Goal: Task Accomplishment & Management: Manage account settings

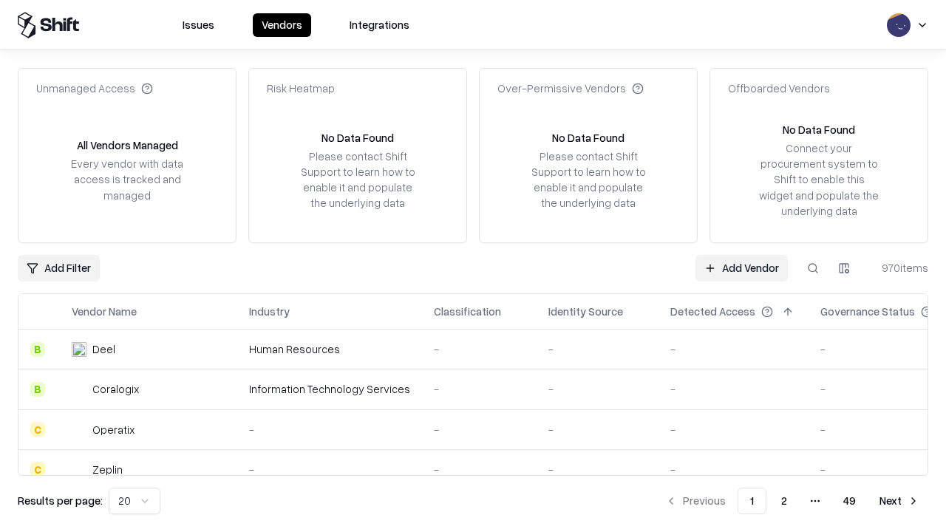
click at [742, 268] on link "Add Vendor" at bounding box center [742, 268] width 92 height 27
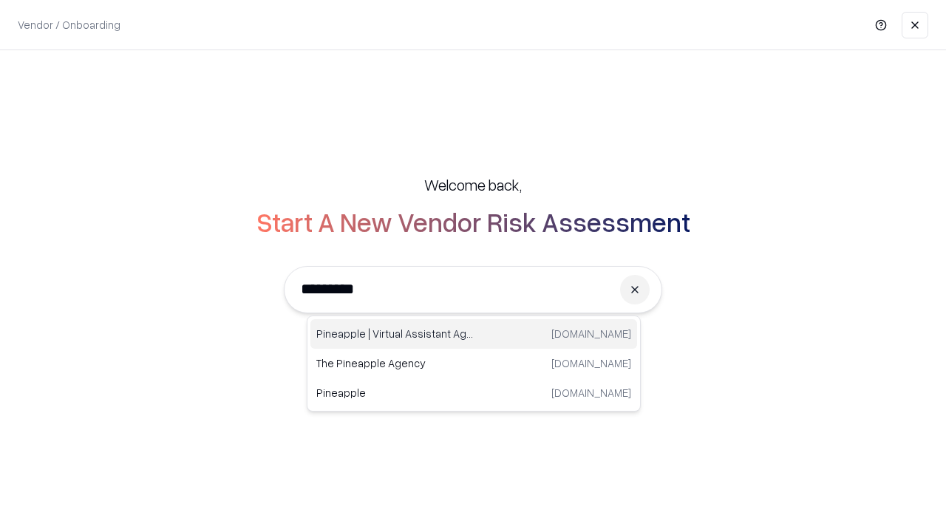
click at [474, 334] on div "Pineapple | Virtual Assistant Agency [DOMAIN_NAME]" at bounding box center [474, 334] width 327 height 30
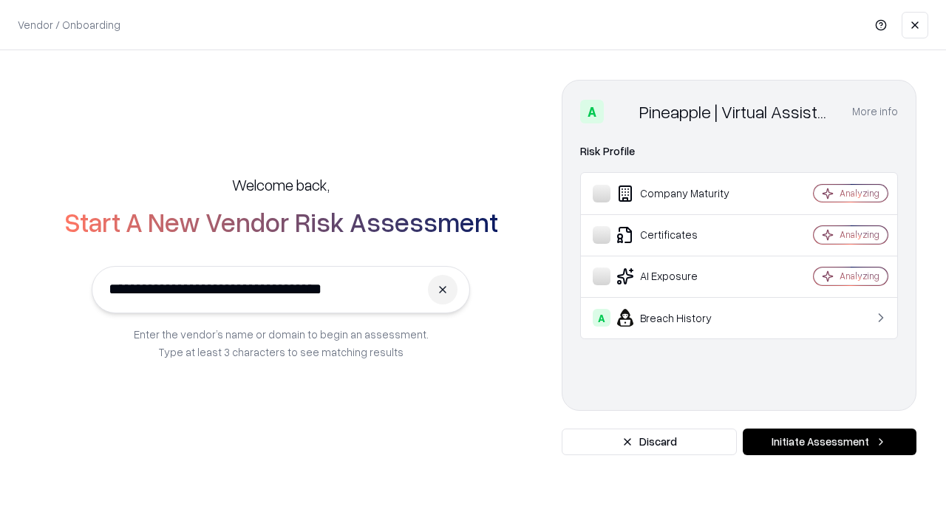
type input "**********"
click at [829, 442] on button "Initiate Assessment" at bounding box center [830, 442] width 174 height 27
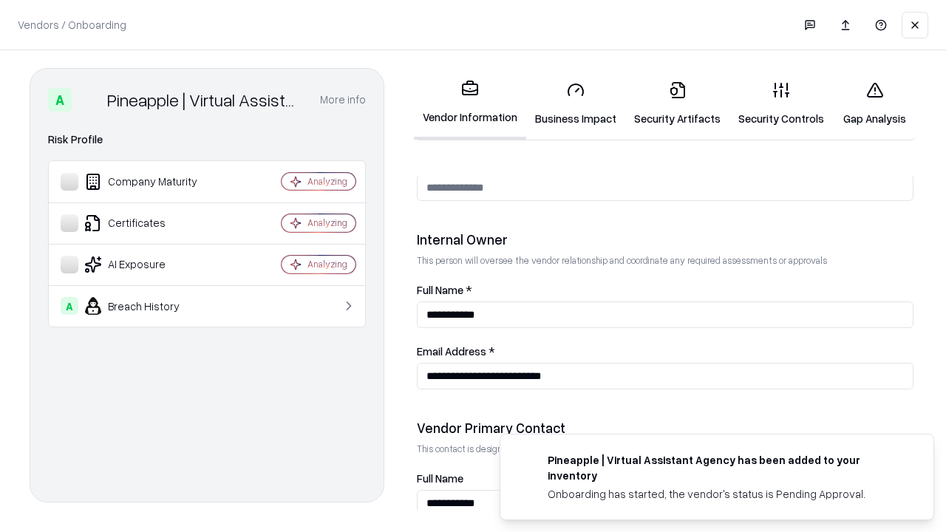
scroll to position [766, 0]
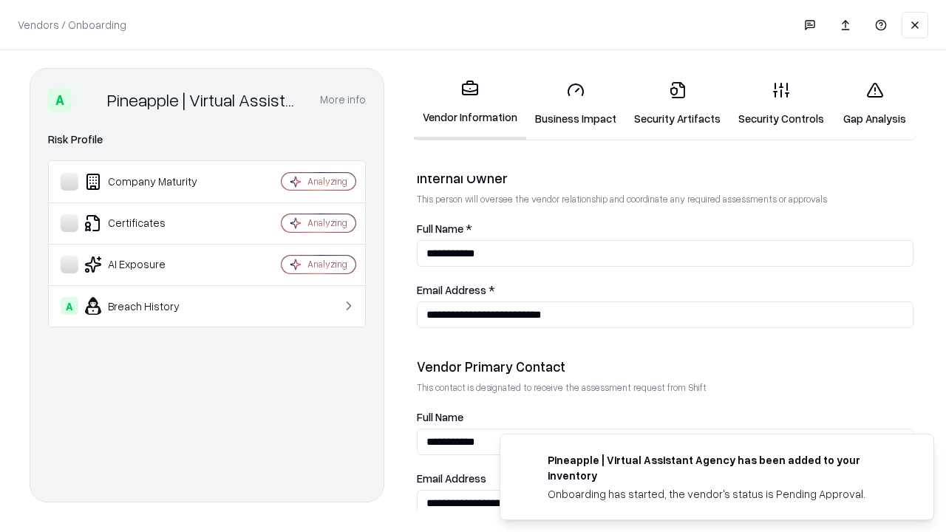
click at [677, 104] on link "Security Artifacts" at bounding box center [677, 103] width 104 height 69
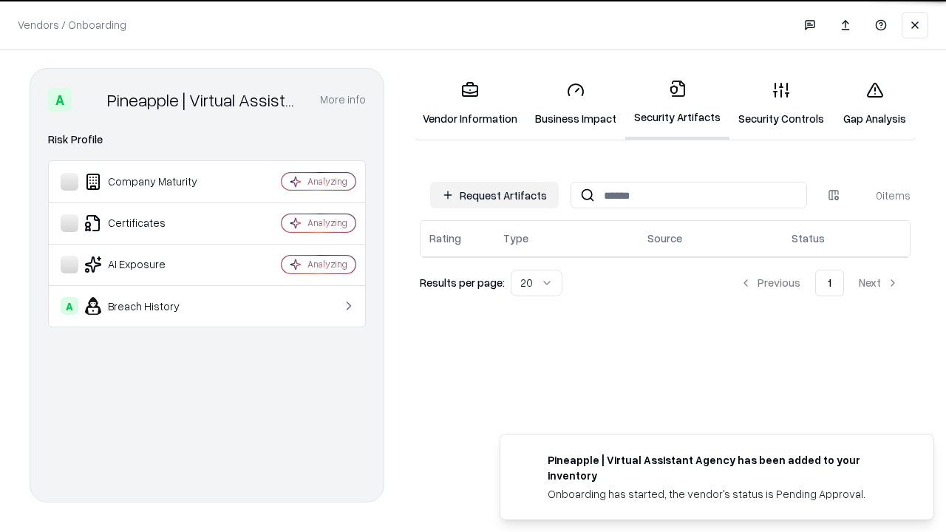
click at [495, 195] on button "Request Artifacts" at bounding box center [494, 195] width 129 height 27
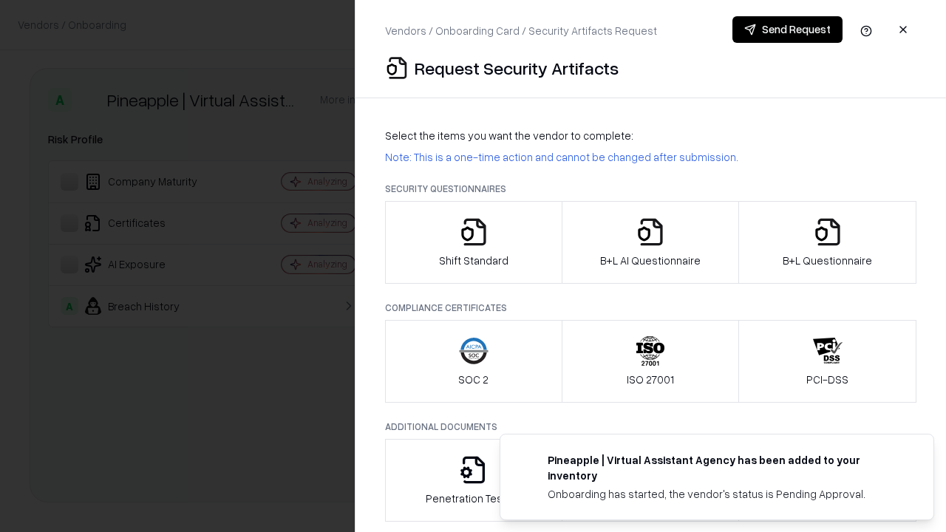
click at [827, 242] on icon "button" at bounding box center [828, 232] width 30 height 30
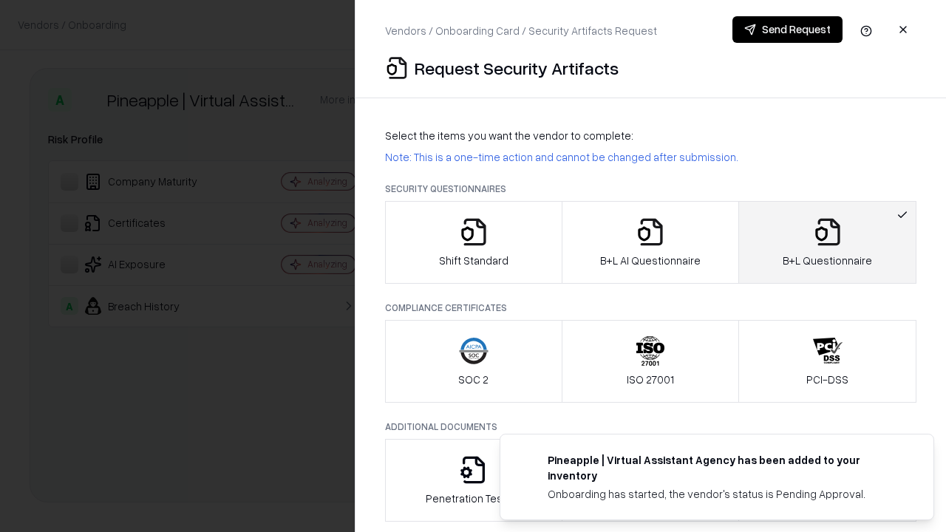
click at [650, 242] on icon "button" at bounding box center [651, 232] width 30 height 30
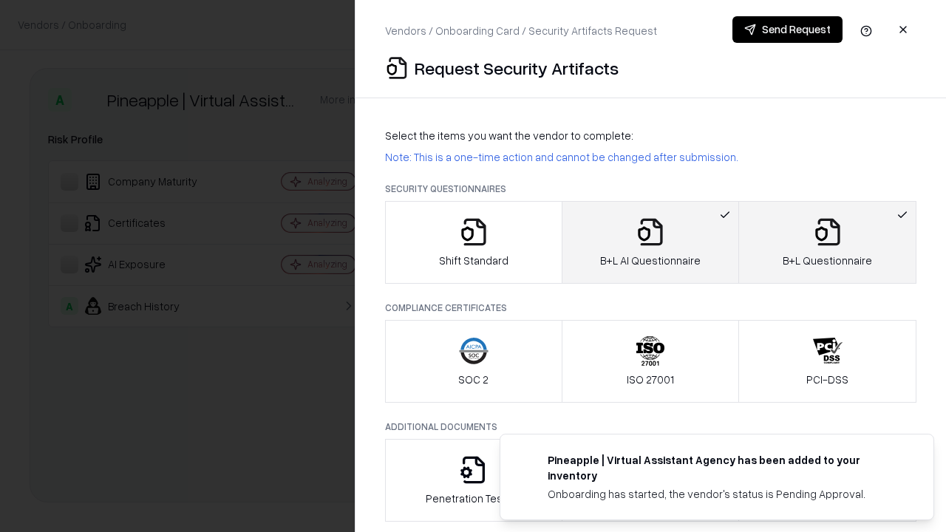
click at [787, 30] on button "Send Request" at bounding box center [788, 29] width 110 height 27
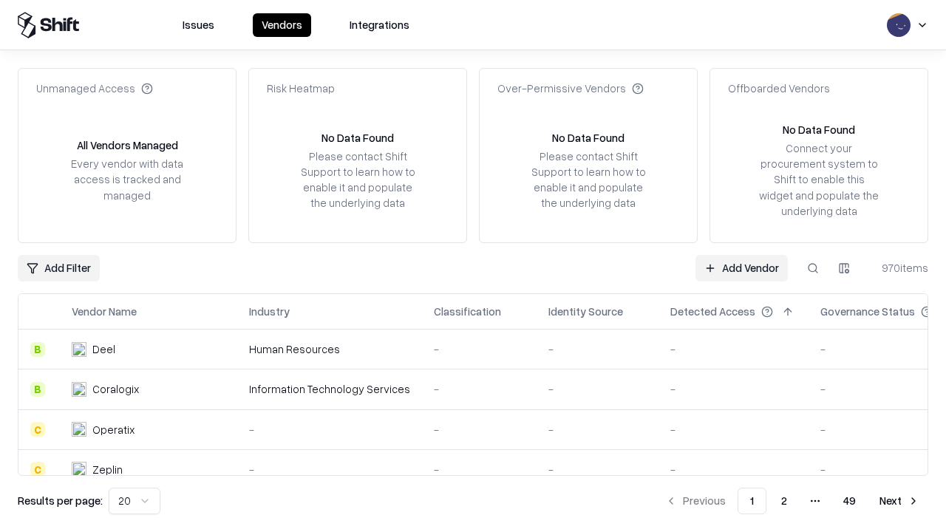
click at [813, 268] on button at bounding box center [813, 268] width 27 height 27
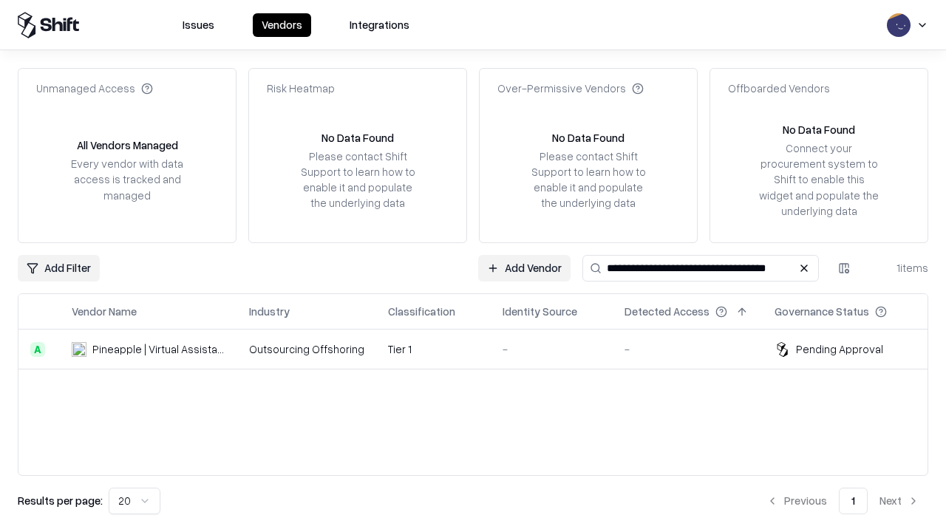
type input "**********"
click at [482, 349] on td "Tier 1" at bounding box center [433, 350] width 115 height 40
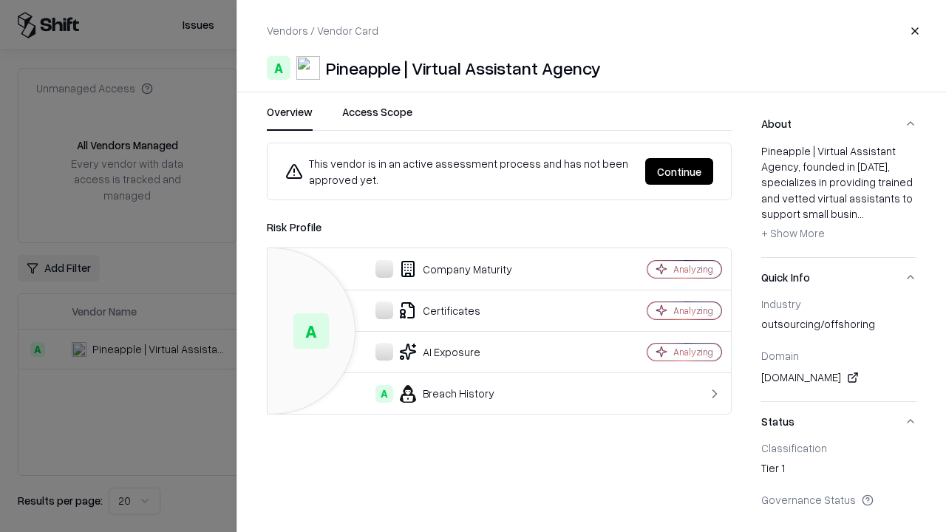
click at [679, 172] on button "Continue" at bounding box center [679, 171] width 68 height 27
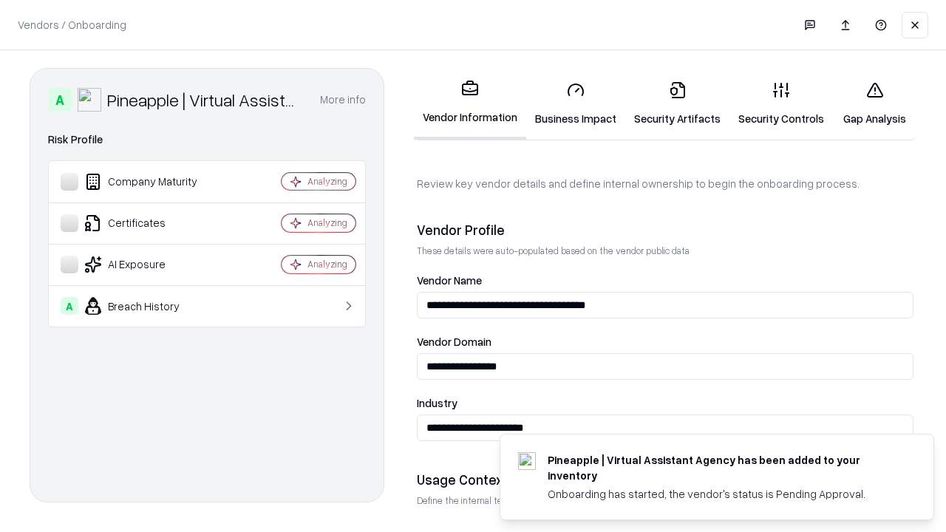
click at [677, 104] on link "Security Artifacts" at bounding box center [677, 103] width 104 height 69
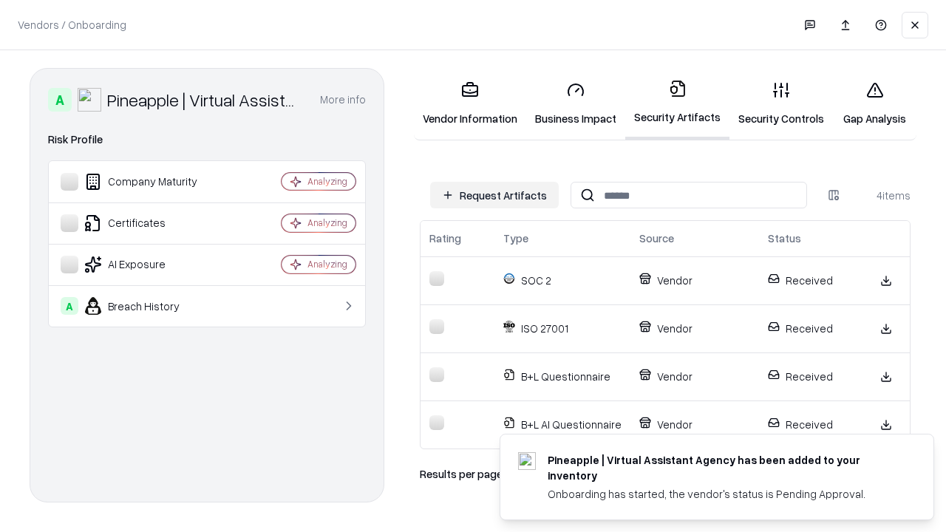
click at [875, 104] on link "Gap Analysis" at bounding box center [875, 103] width 84 height 69
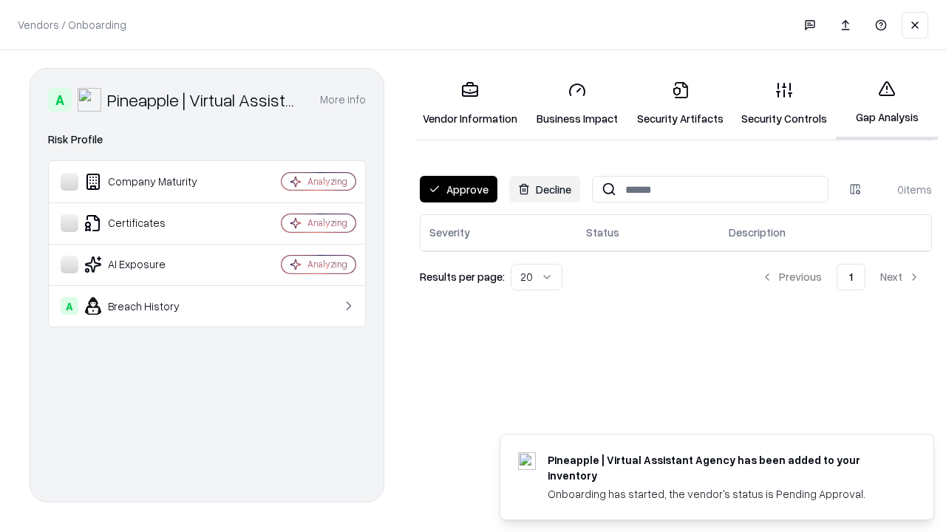
click at [458, 189] on button "Approve" at bounding box center [459, 189] width 78 height 27
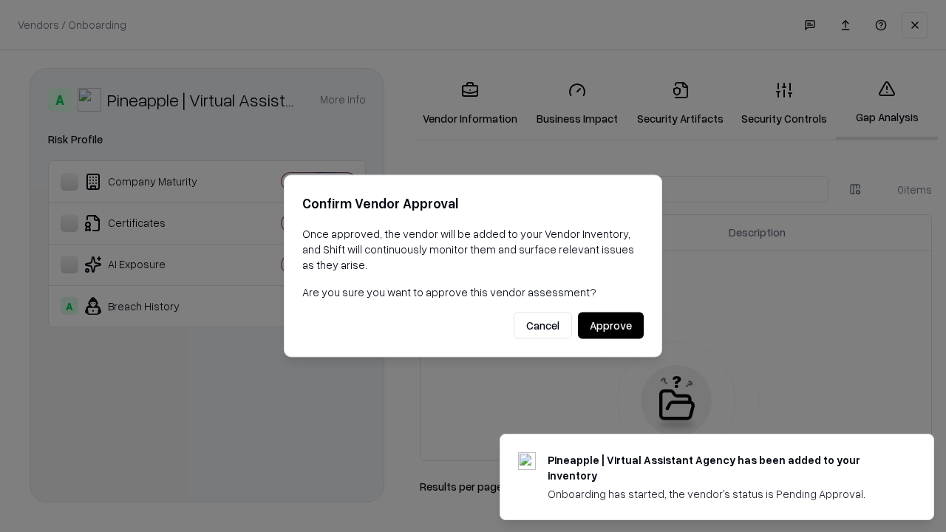
click at [611, 325] on button "Approve" at bounding box center [611, 326] width 66 height 27
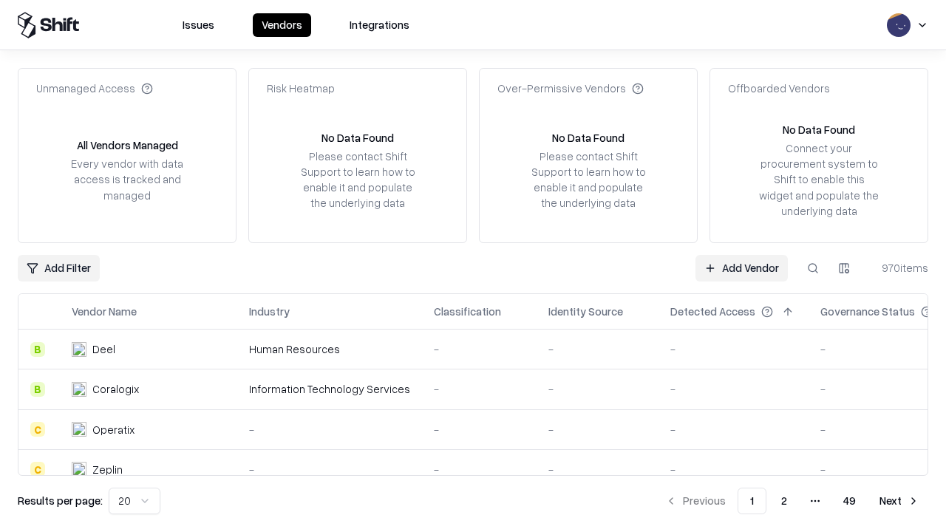
type input "**********"
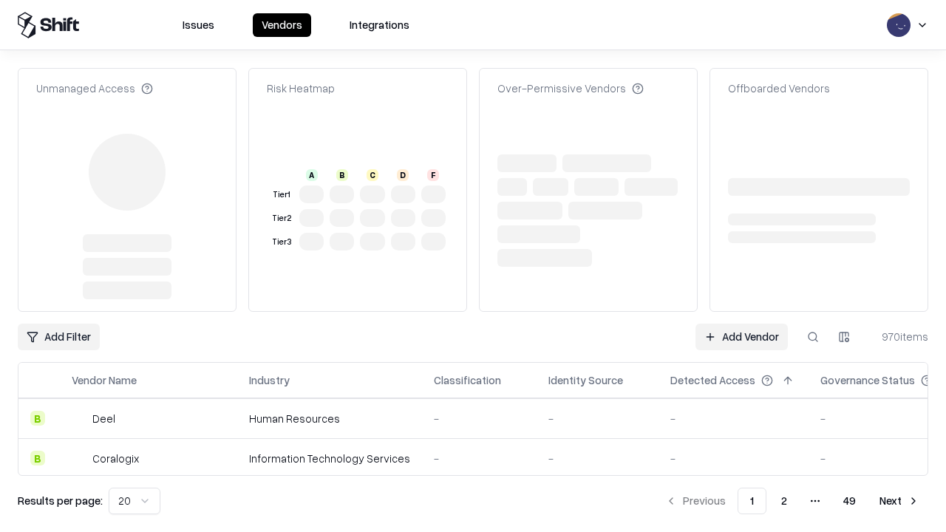
click at [742, 324] on link "Add Vendor" at bounding box center [742, 337] width 92 height 27
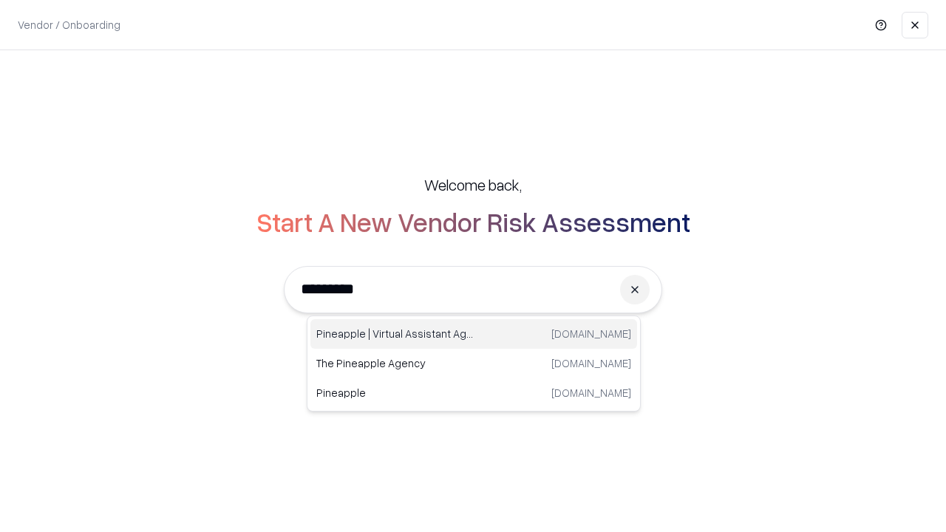
click at [474, 334] on div "Pineapple | Virtual Assistant Agency [DOMAIN_NAME]" at bounding box center [474, 334] width 327 height 30
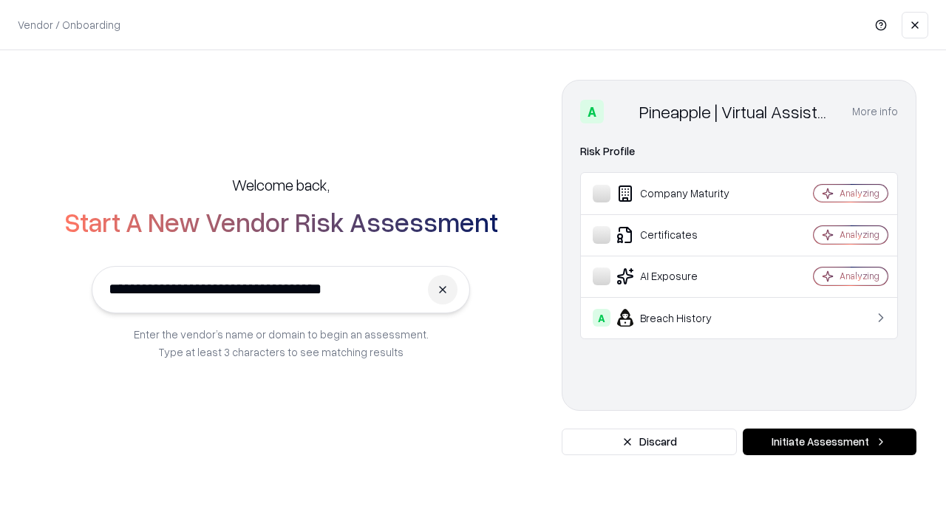
type input "**********"
click at [829, 442] on button "Initiate Assessment" at bounding box center [830, 442] width 174 height 27
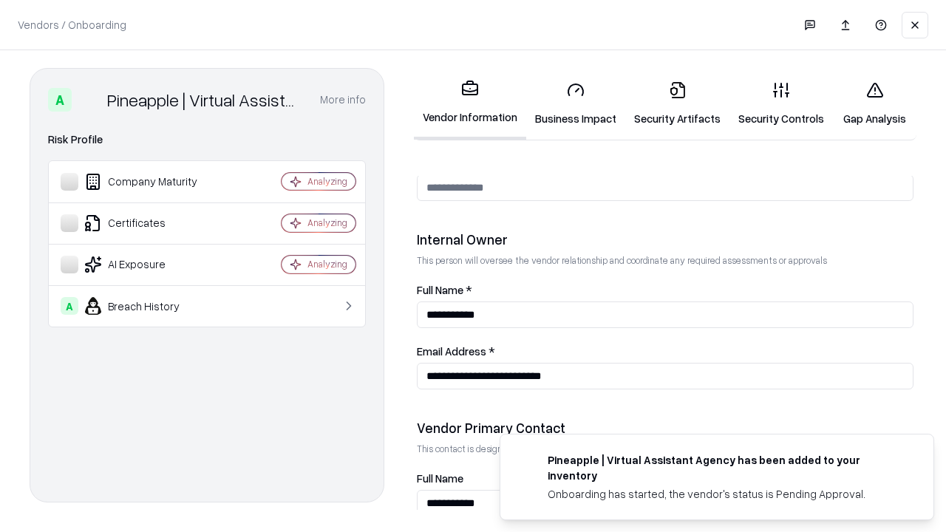
scroll to position [766, 0]
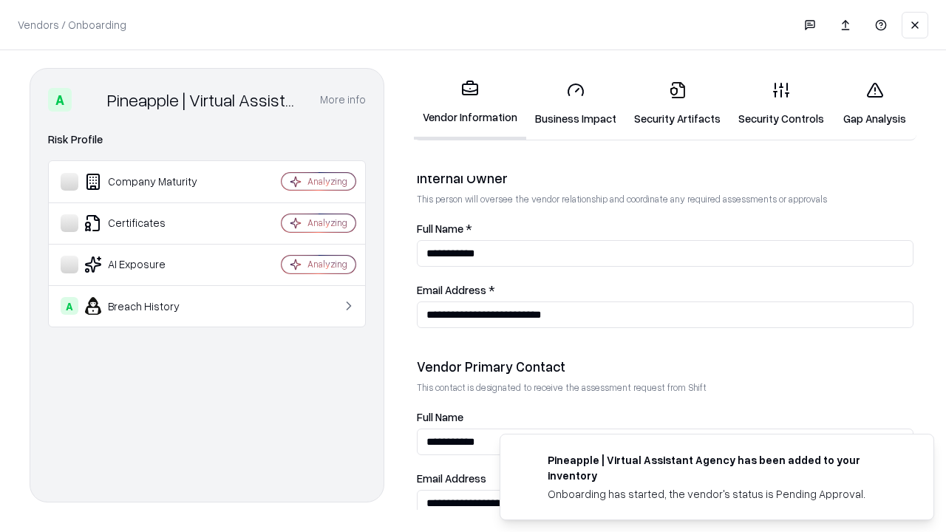
click at [875, 104] on link "Gap Analysis" at bounding box center [875, 103] width 84 height 69
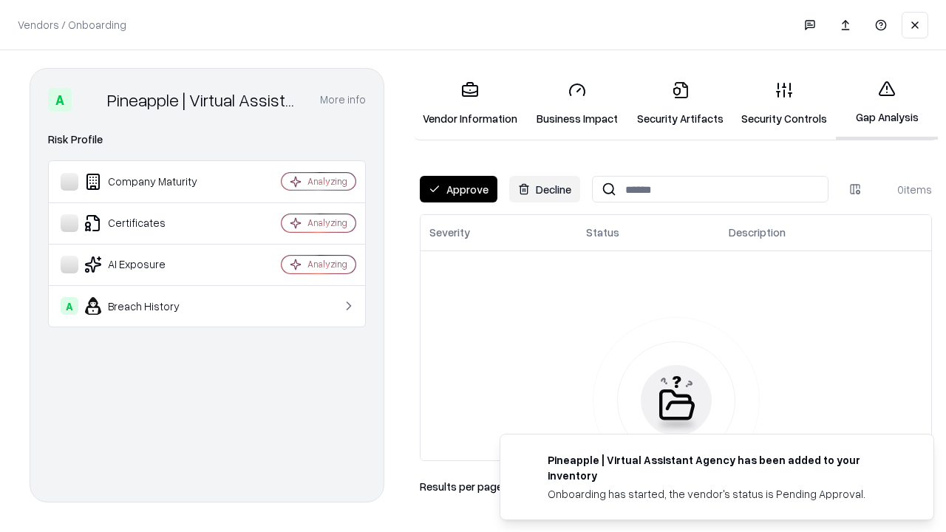
click at [458, 189] on button "Approve" at bounding box center [459, 189] width 78 height 27
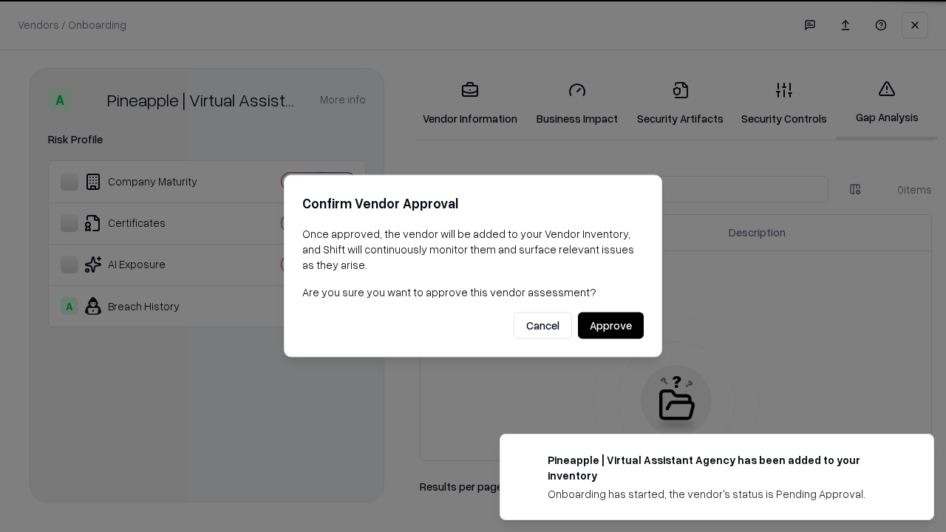
click at [611, 325] on button "Approve" at bounding box center [611, 326] width 66 height 27
